Goal: Communication & Community: Answer question/provide support

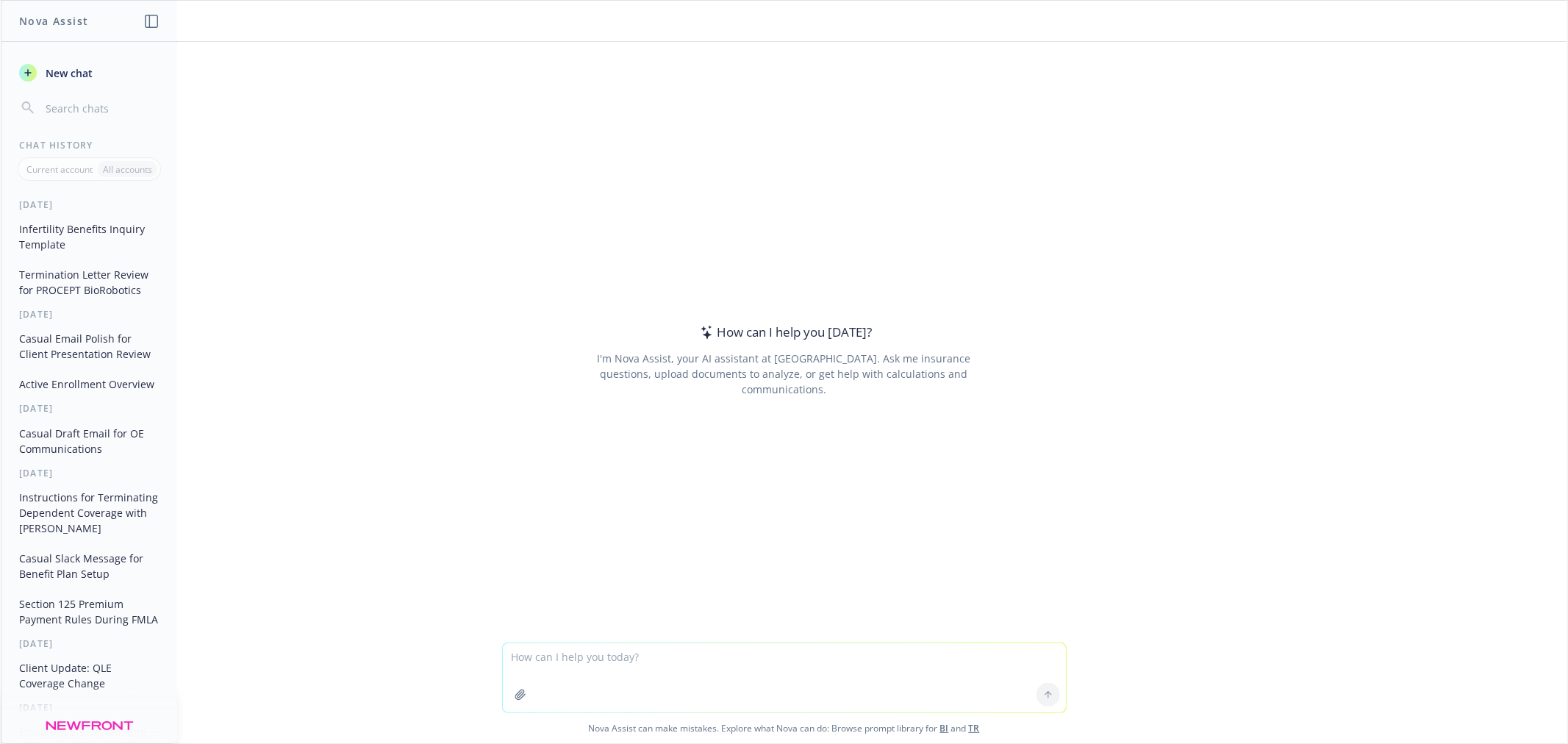
click at [644, 656] on textarea at bounding box center [784, 678] width 563 height 69
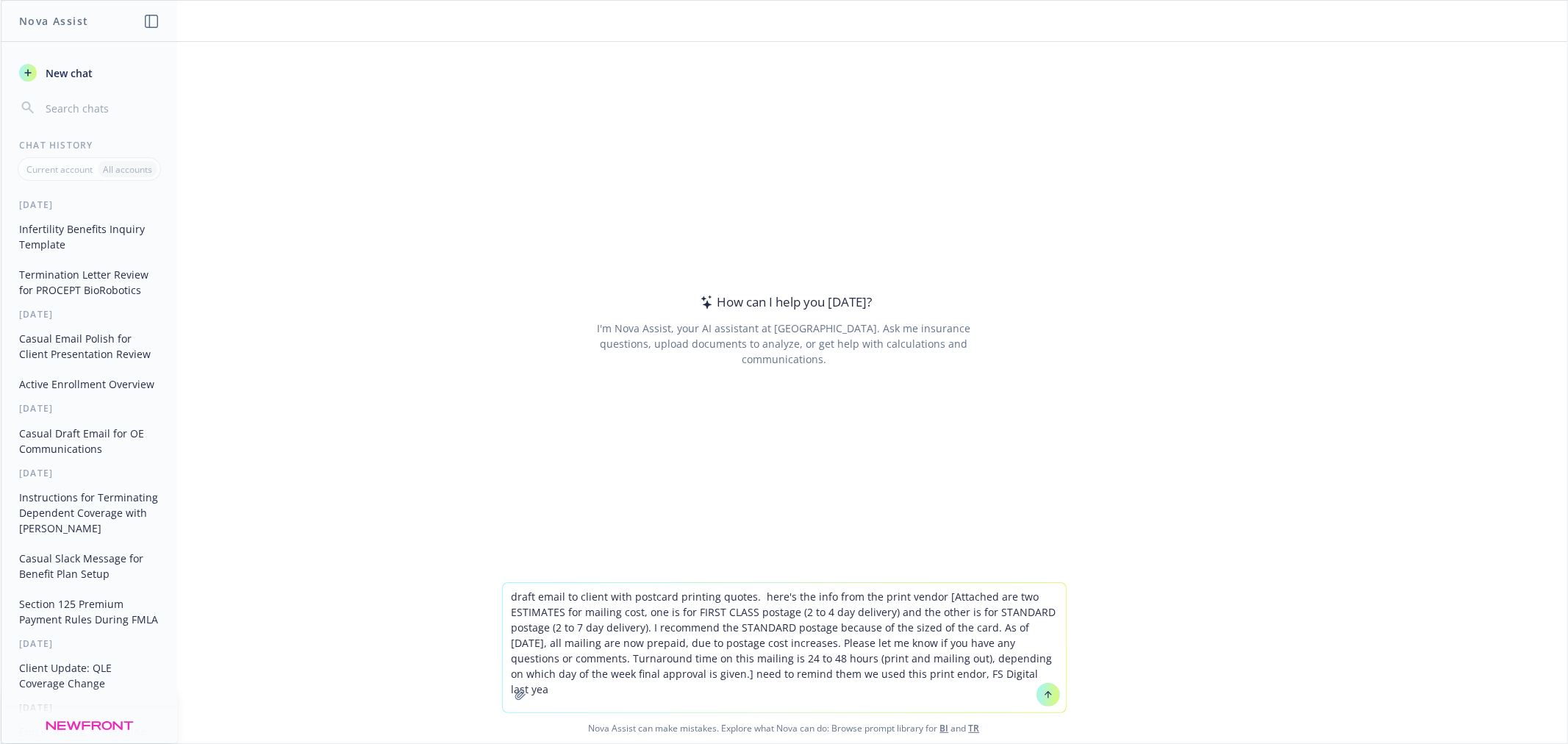
type textarea "draft email to client with postcard printing quotes. here's the info from the p…"
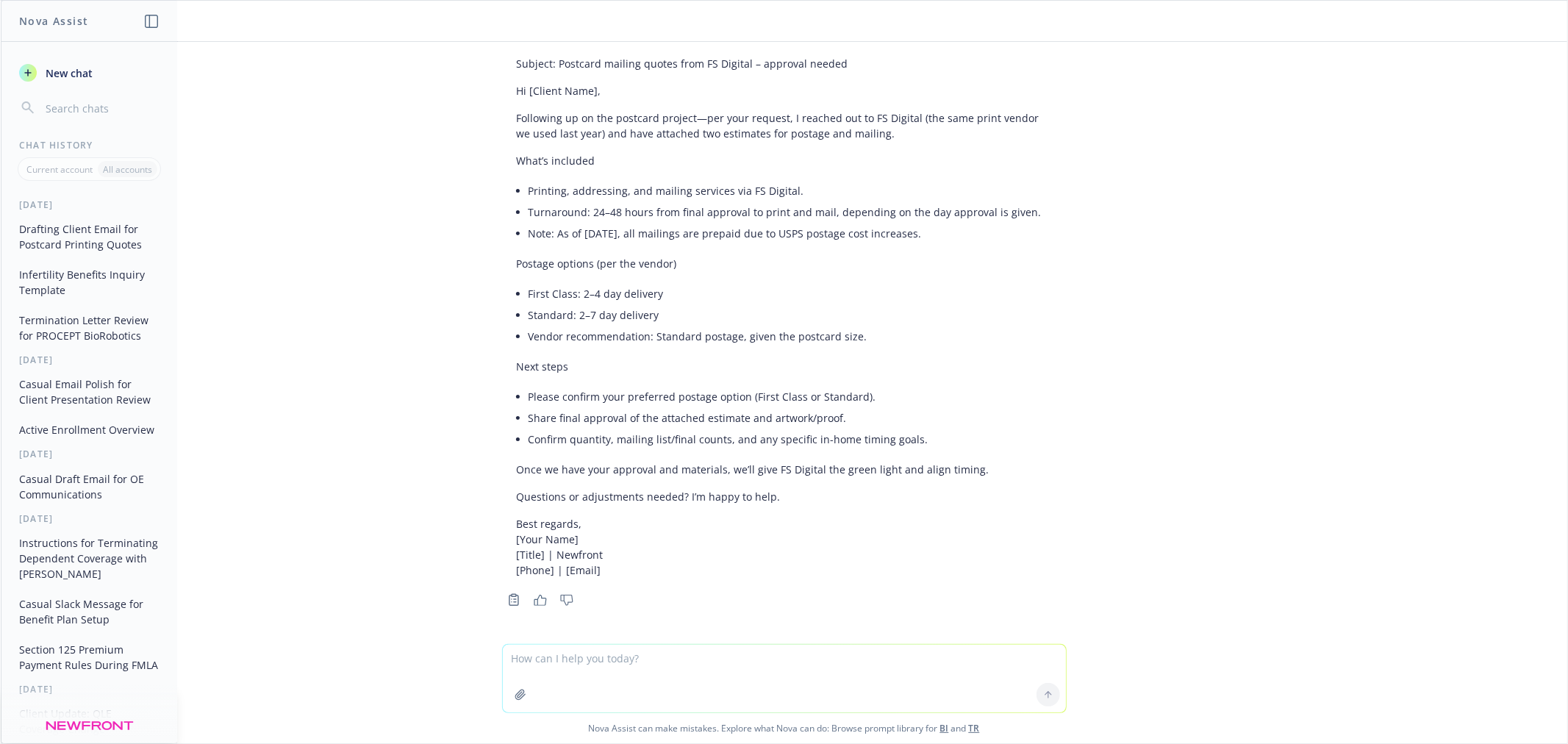
scroll to position [157, 0]
drag, startPoint x: 966, startPoint y: 466, endPoint x: 956, endPoint y: 463, distance: 10.4
click at [956, 463] on p "Once we have your approval and materials, we’ll give FS Digital the green light…" at bounding box center [784, 468] width 535 height 16
click at [751, 656] on textarea at bounding box center [784, 678] width 563 height 67
type textarea "make a little more casual"
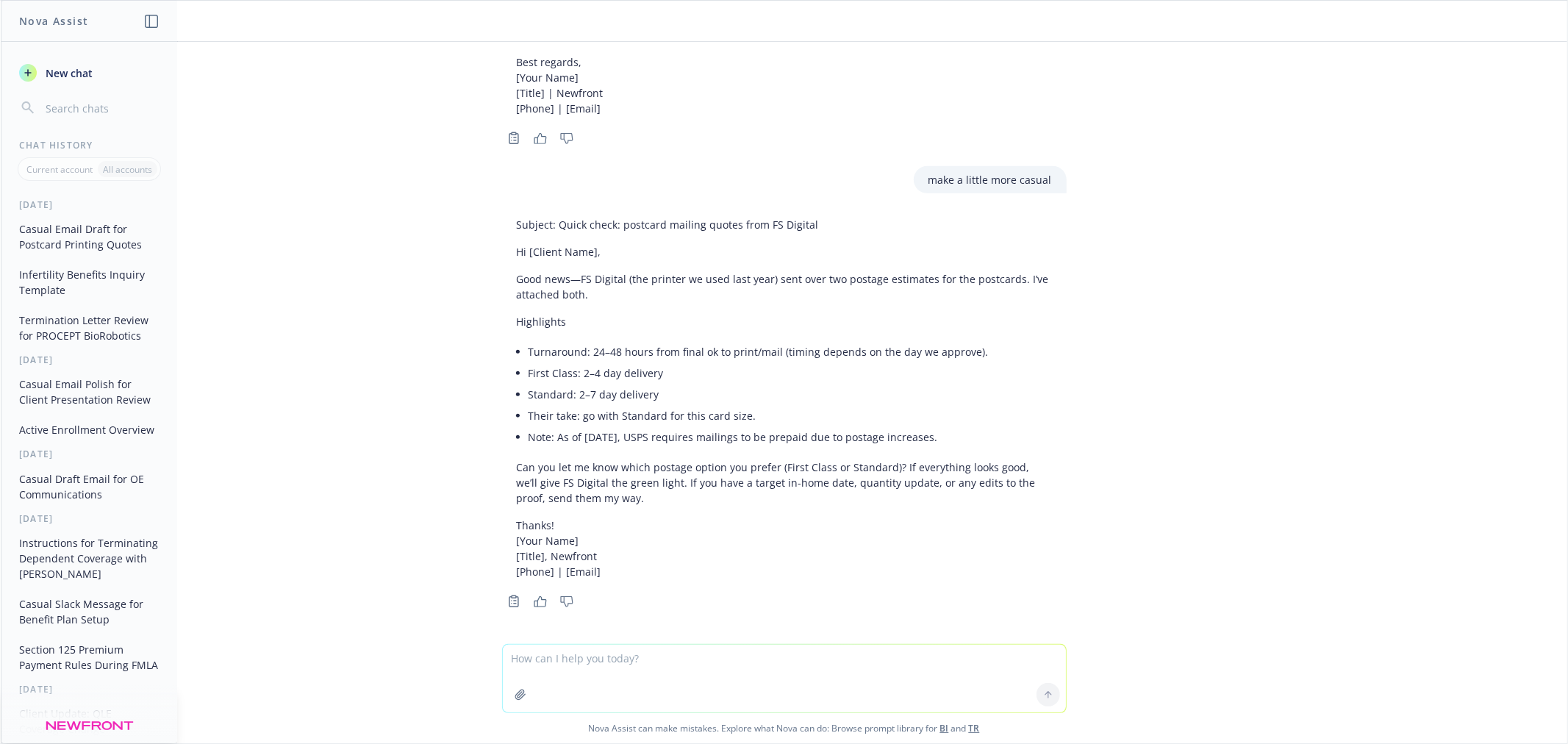
scroll to position [620, 0]
click at [684, 668] on textarea at bounding box center [784, 678] width 563 height 67
click at [814, 672] on textarea at bounding box center [784, 678] width 563 height 67
